Goal: Book appointment/travel/reservation

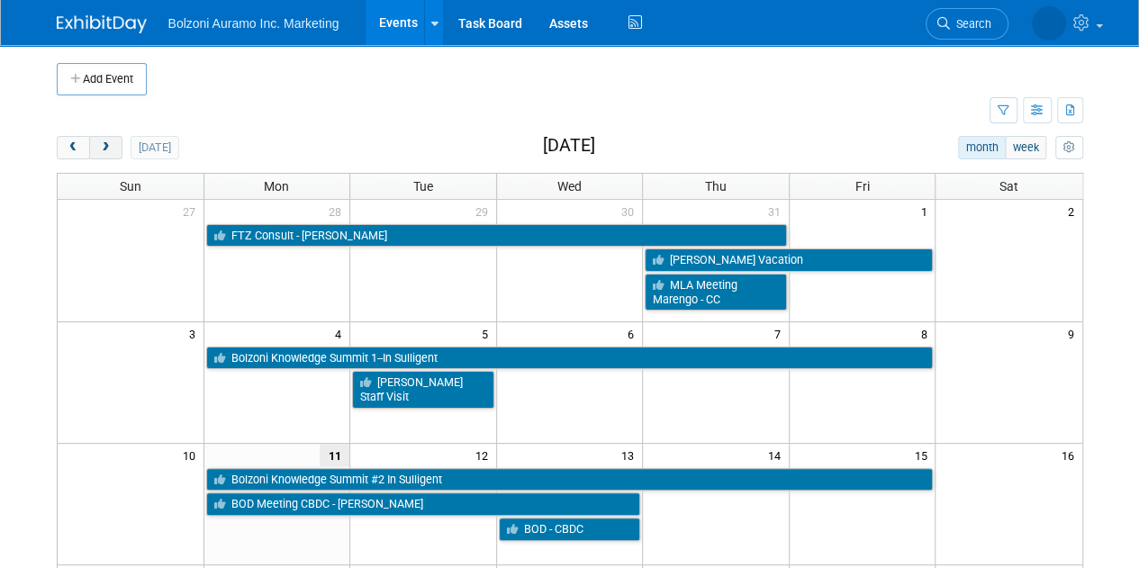
click at [96, 143] on button "next" at bounding box center [105, 147] width 33 height 23
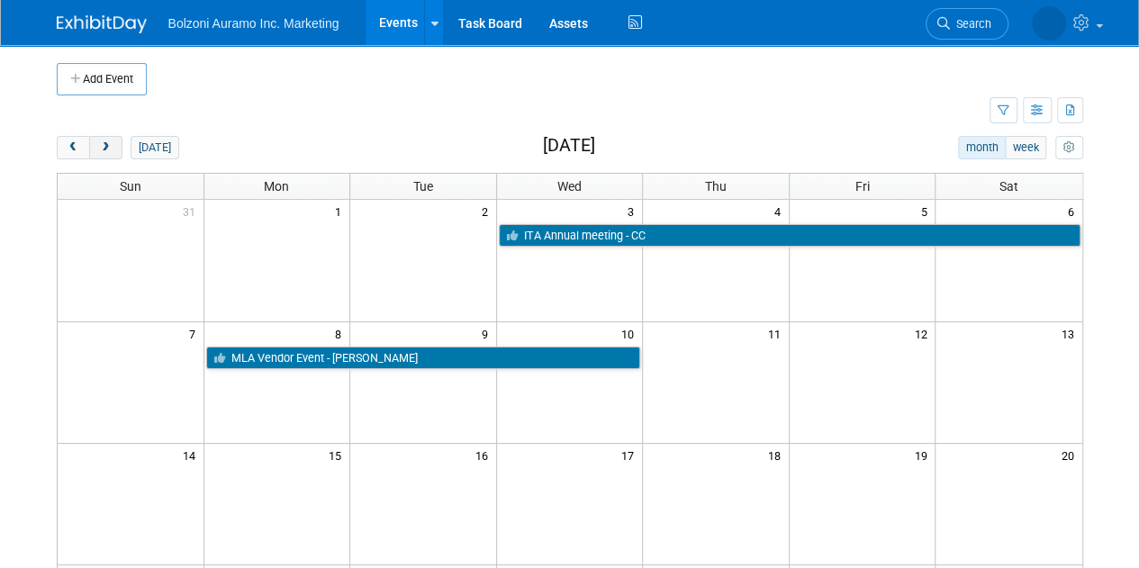
click at [96, 143] on button "next" at bounding box center [105, 147] width 33 height 23
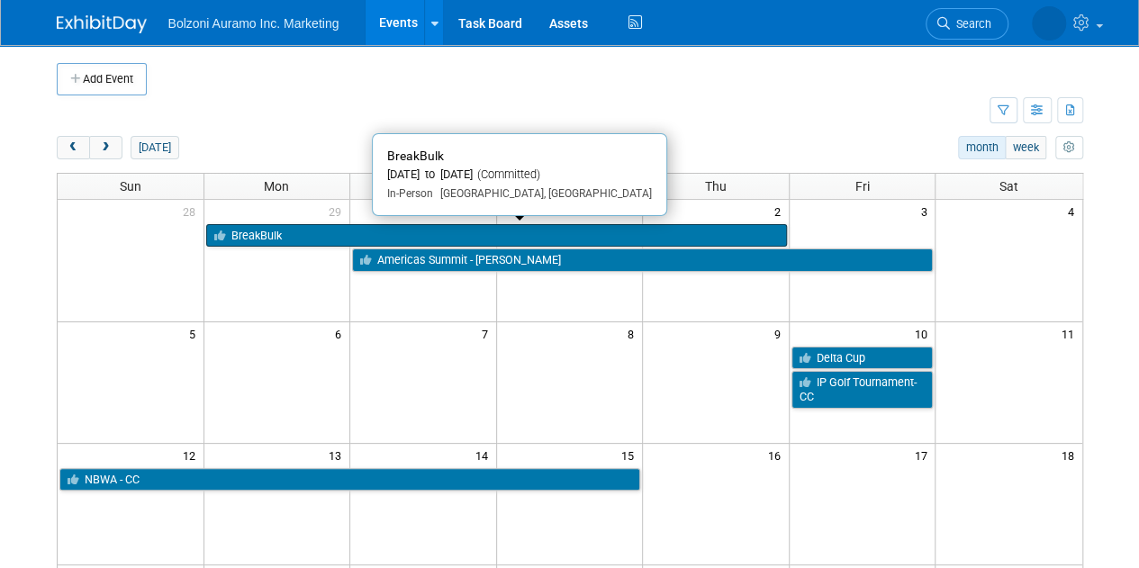
click at [295, 224] on link "BreakBulk" at bounding box center [496, 235] width 581 height 23
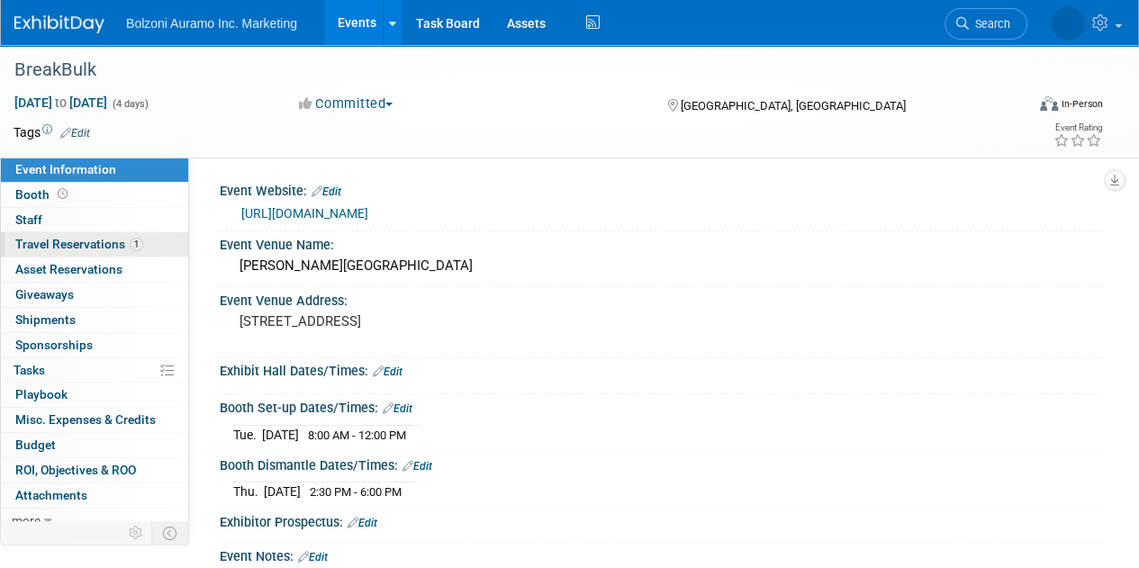
click at [83, 248] on span "Travel Reservations 1" at bounding box center [79, 244] width 128 height 14
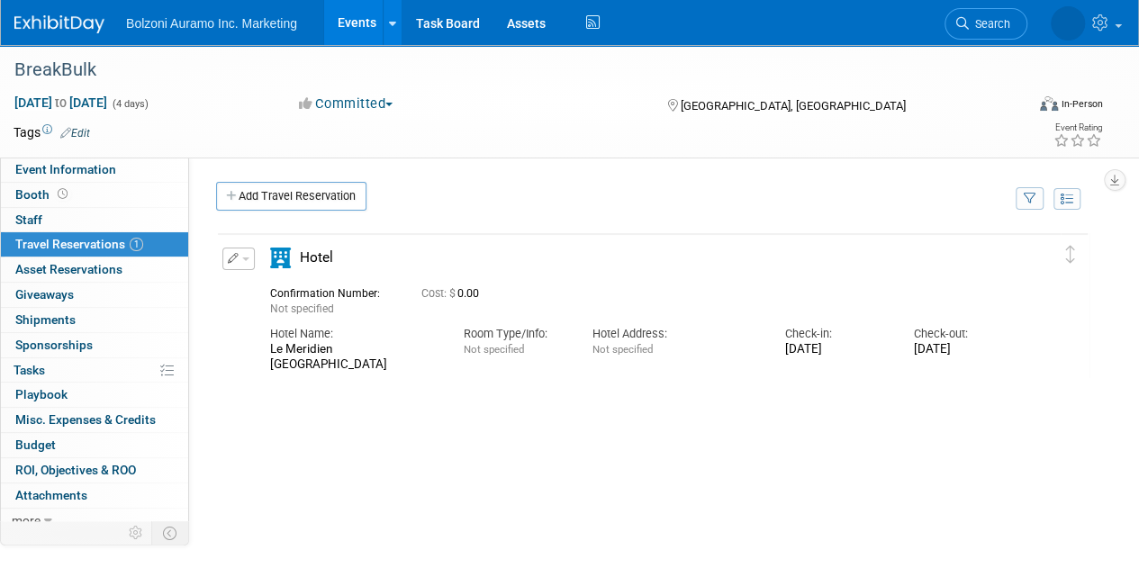
drag, startPoint x: 340, startPoint y: 367, endPoint x: 275, endPoint y: 350, distance: 67.0
drag, startPoint x: 275, startPoint y: 350, endPoint x: 265, endPoint y: 345, distance: 12.1
click at [265, 345] on div "Hotel Name: Le Meridien [GEOGRAPHIC_DATA] Downtown" at bounding box center [354, 344] width 194 height 55
drag, startPoint x: 268, startPoint y: 345, endPoint x: 344, endPoint y: 365, distance: 78.2
click at [344, 365] on div "Hotel Name: Le Meridien [GEOGRAPHIC_DATA] Downtown" at bounding box center [354, 344] width 194 height 55
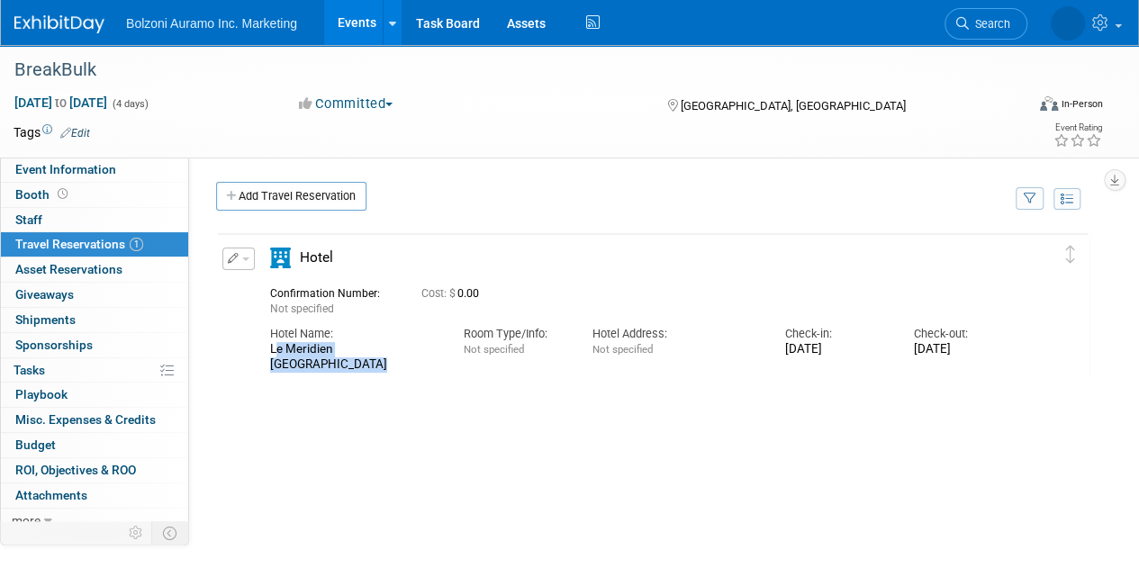
copy div "Le Meridien [GEOGRAPHIC_DATA]"
click at [76, 165] on span "Event Information" at bounding box center [65, 169] width 101 height 14
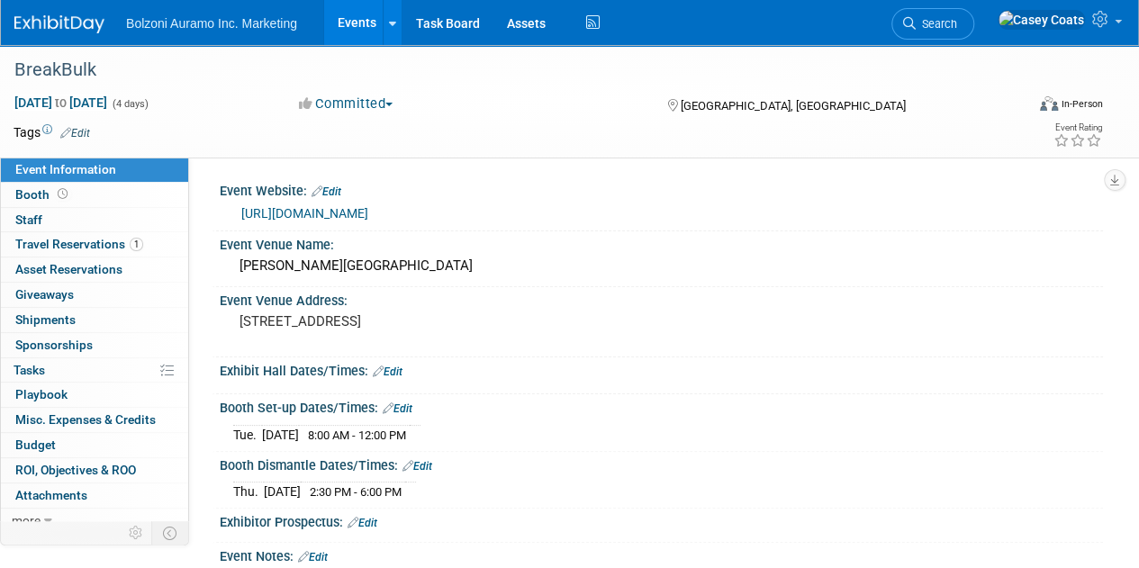
click at [68, 14] on link at bounding box center [70, 15] width 112 height 14
